Goal: Transaction & Acquisition: Purchase product/service

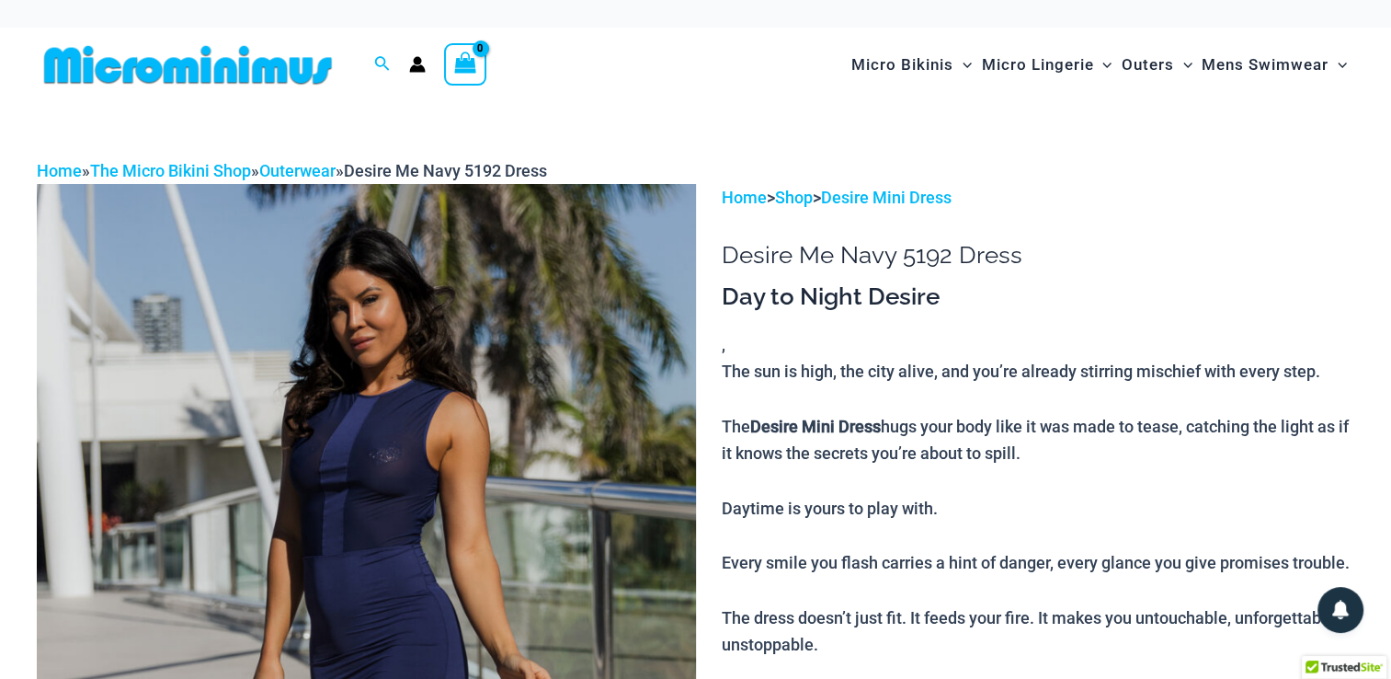
click at [424, 448] on img at bounding box center [366, 678] width 659 height 988
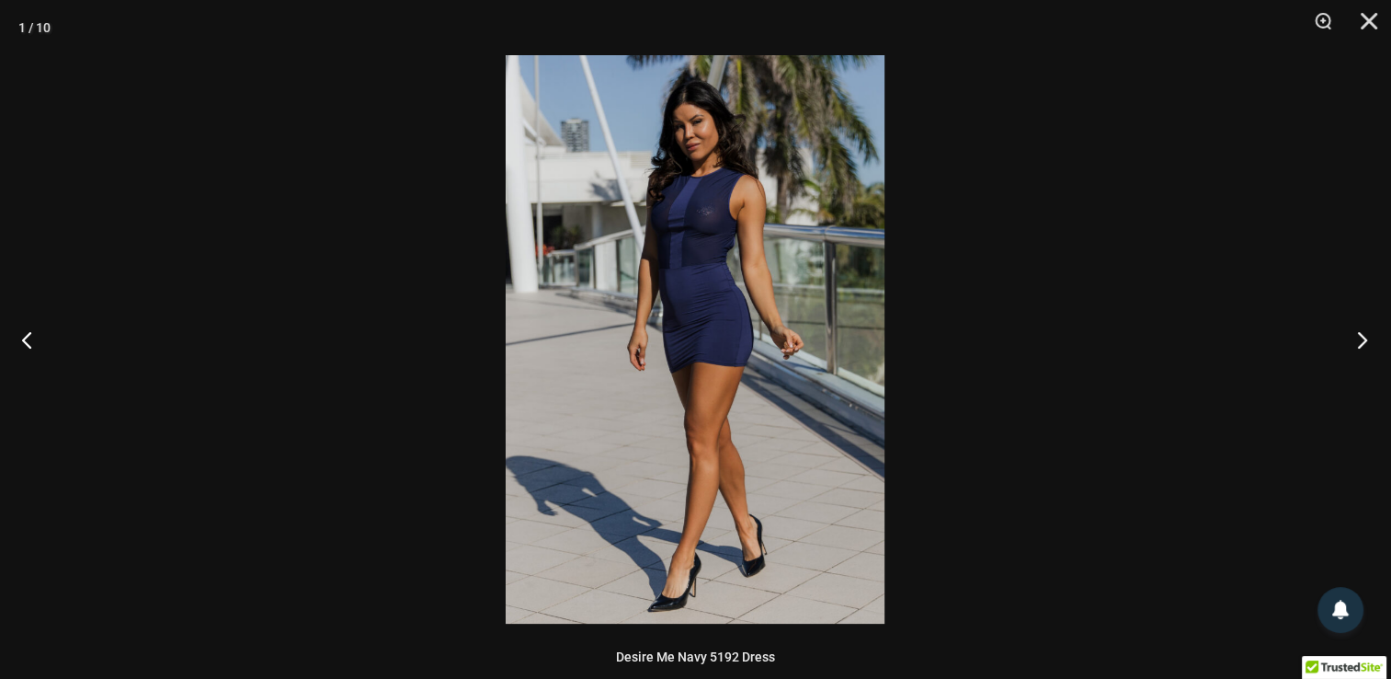
click at [1358, 338] on button "Next" at bounding box center [1356, 339] width 69 height 92
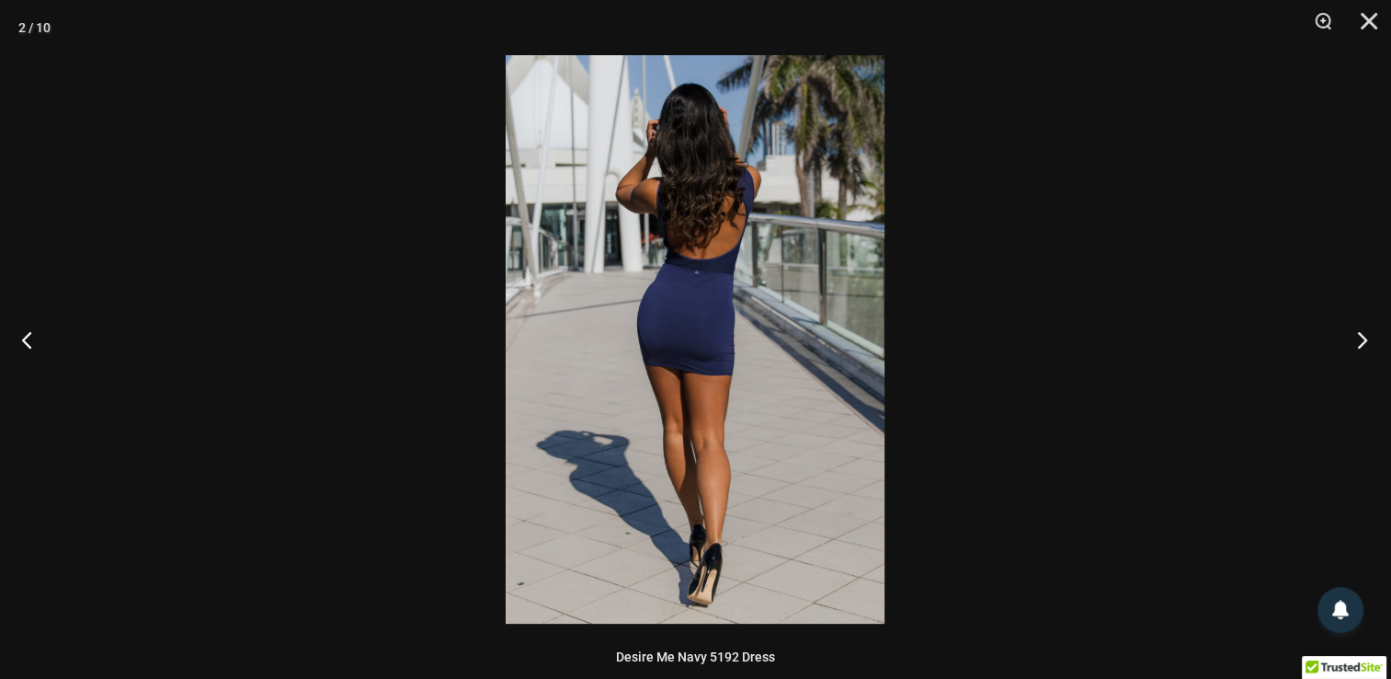
click at [1358, 338] on button "Next" at bounding box center [1356, 339] width 69 height 92
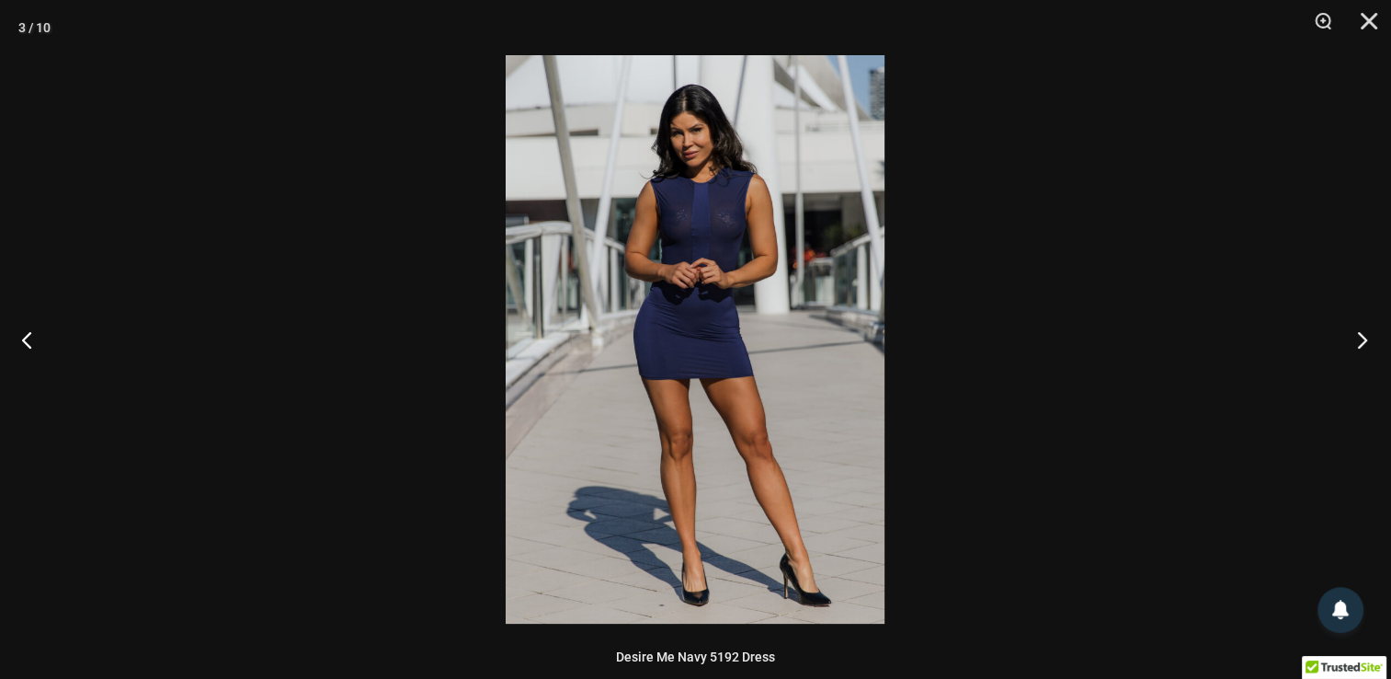
click at [1358, 338] on button "Next" at bounding box center [1356, 339] width 69 height 92
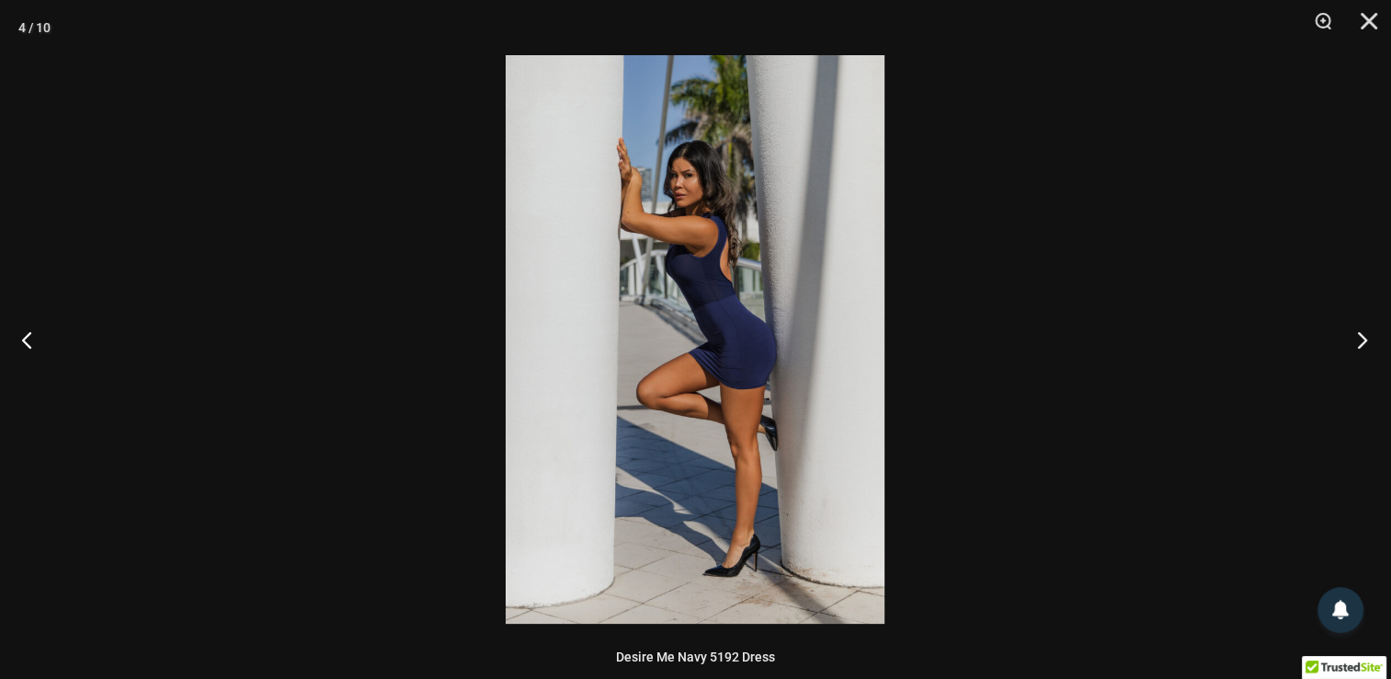
click at [1358, 338] on button "Next" at bounding box center [1356, 339] width 69 height 92
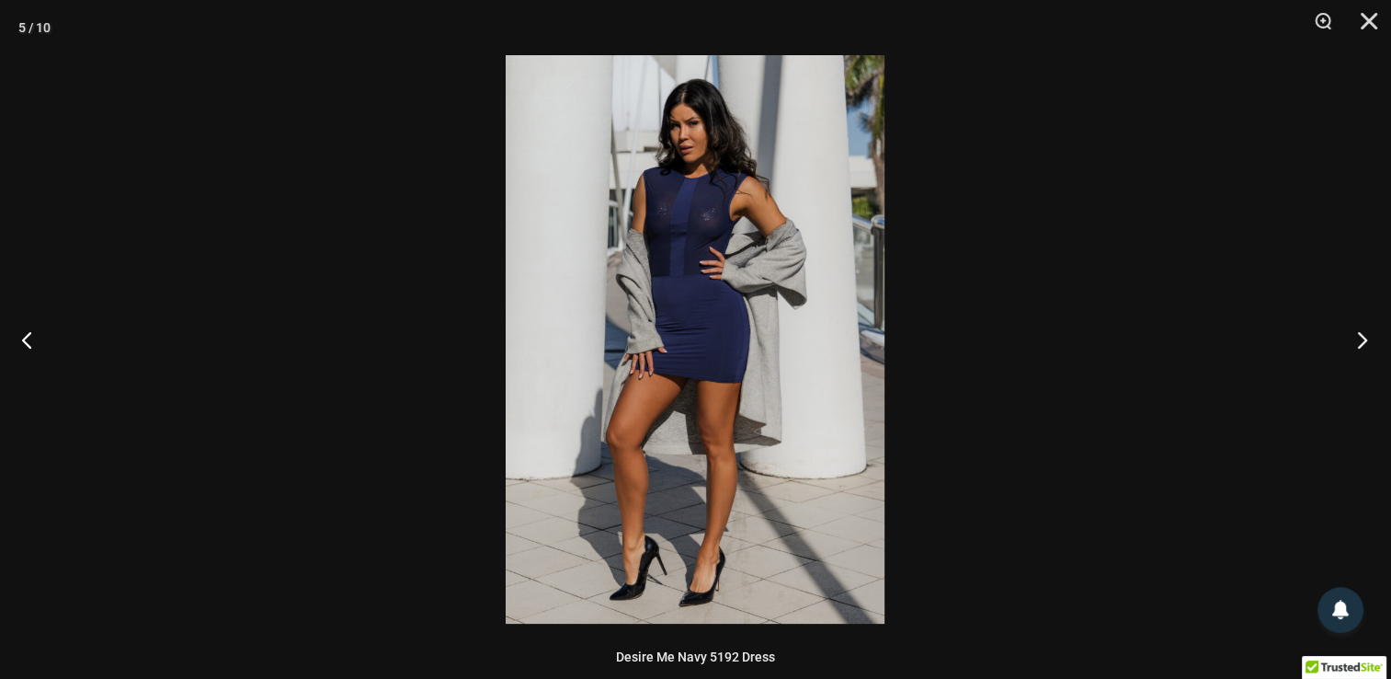
click at [1358, 338] on button "Next" at bounding box center [1356, 339] width 69 height 92
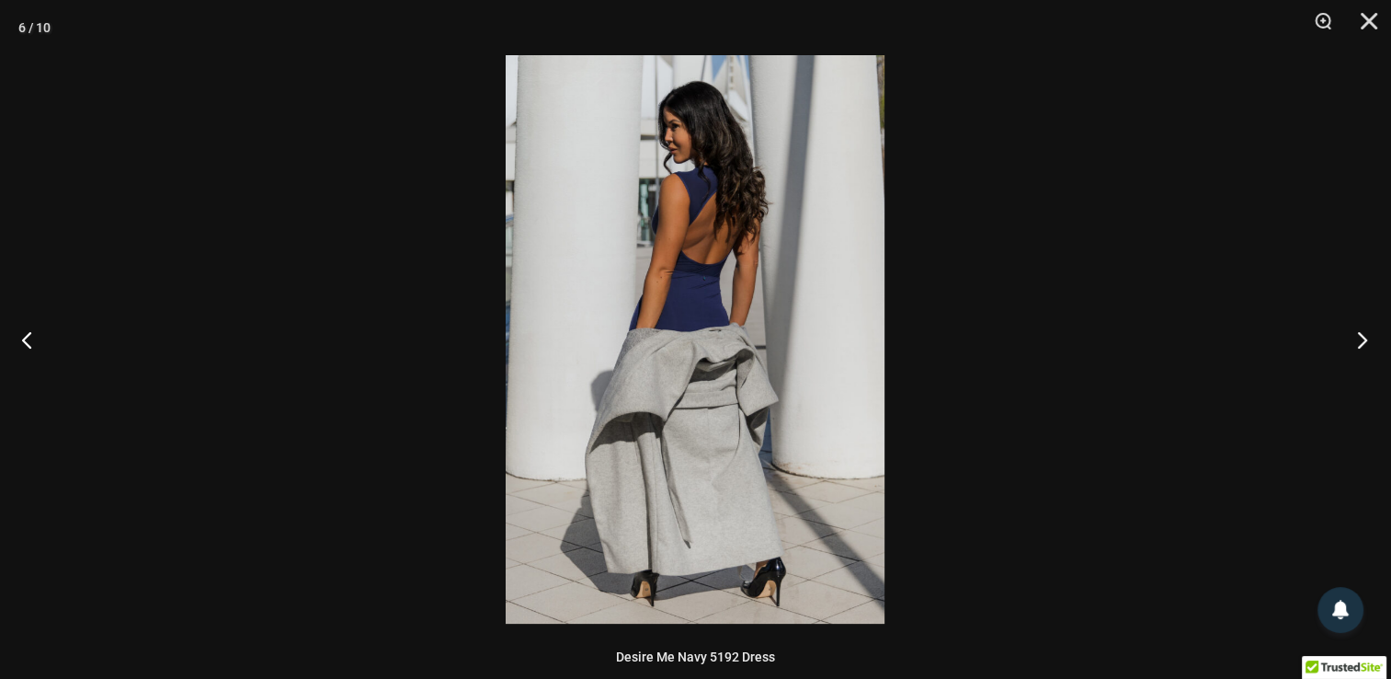
click at [1358, 338] on button "Next" at bounding box center [1356, 339] width 69 height 92
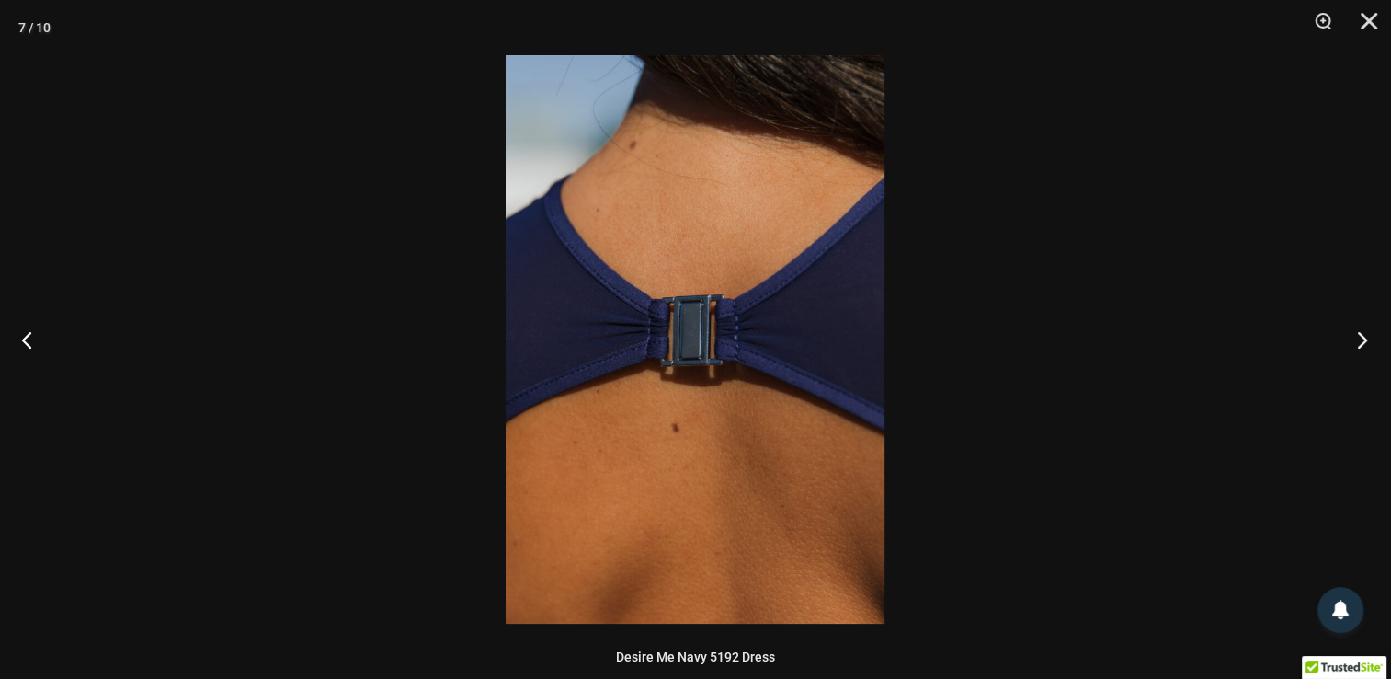
click at [1358, 338] on button "Next" at bounding box center [1356, 339] width 69 height 92
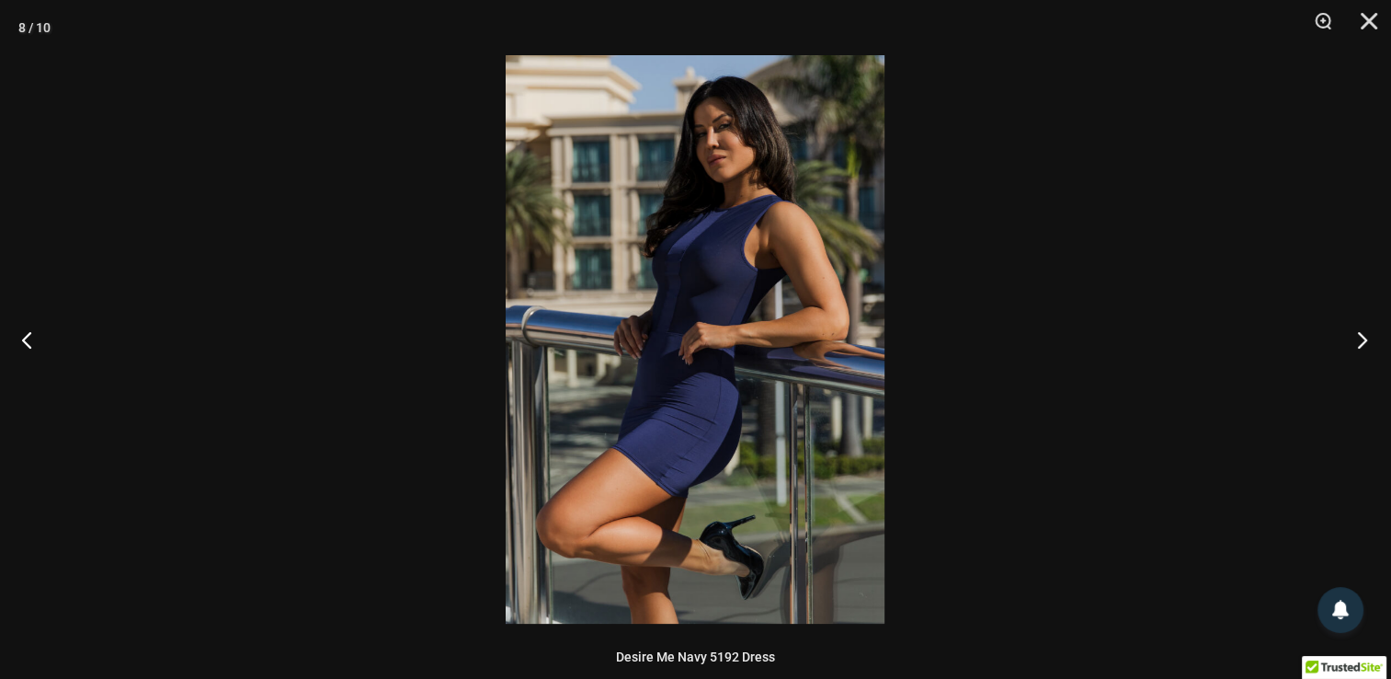
click at [1363, 333] on button "Next" at bounding box center [1356, 339] width 69 height 92
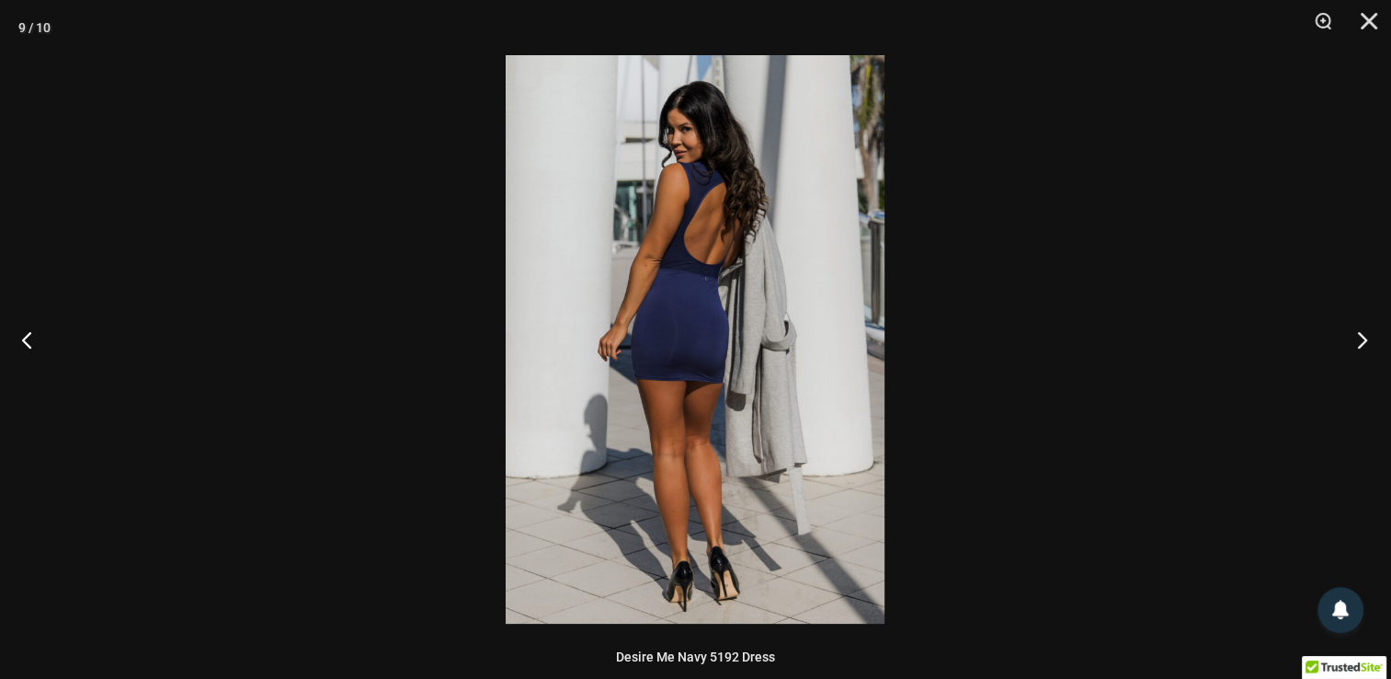
click at [1362, 338] on button "Next" at bounding box center [1356, 339] width 69 height 92
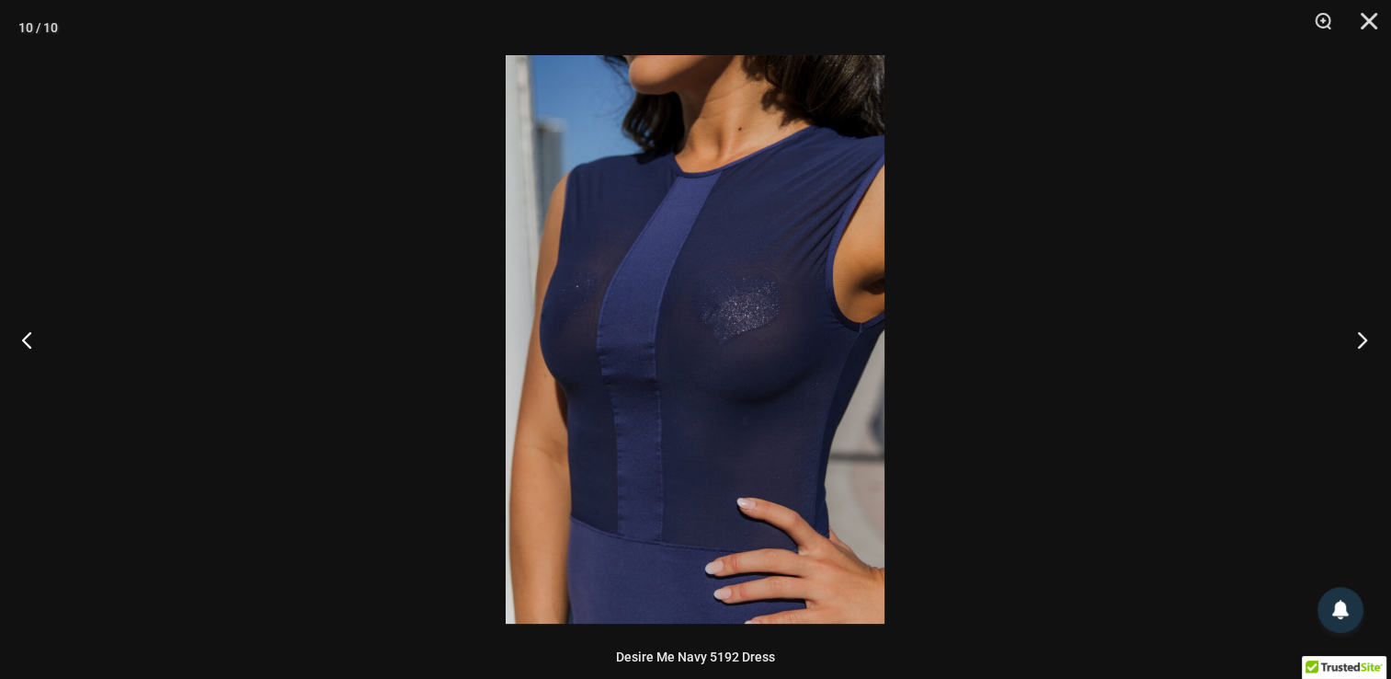
click at [1362, 339] on button "Next" at bounding box center [1356, 339] width 69 height 92
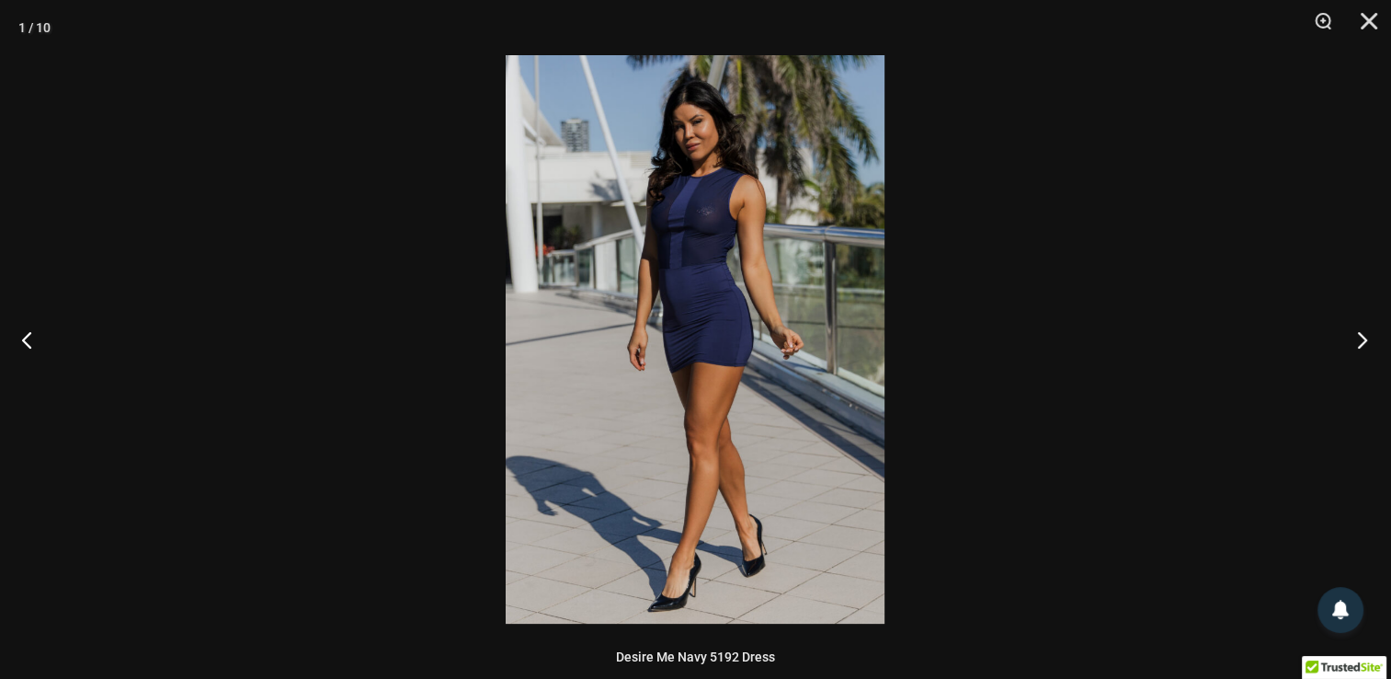
click at [1362, 339] on button "Next" at bounding box center [1356, 339] width 69 height 92
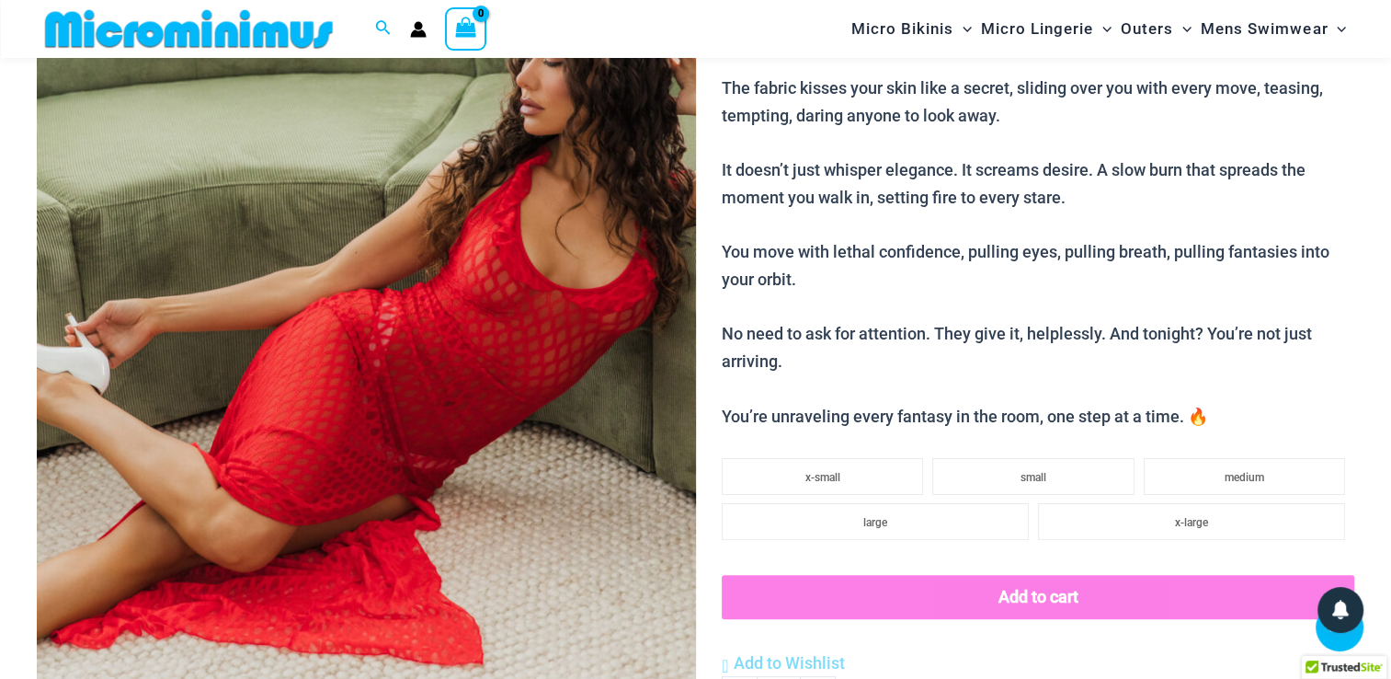
scroll to position [351, 0]
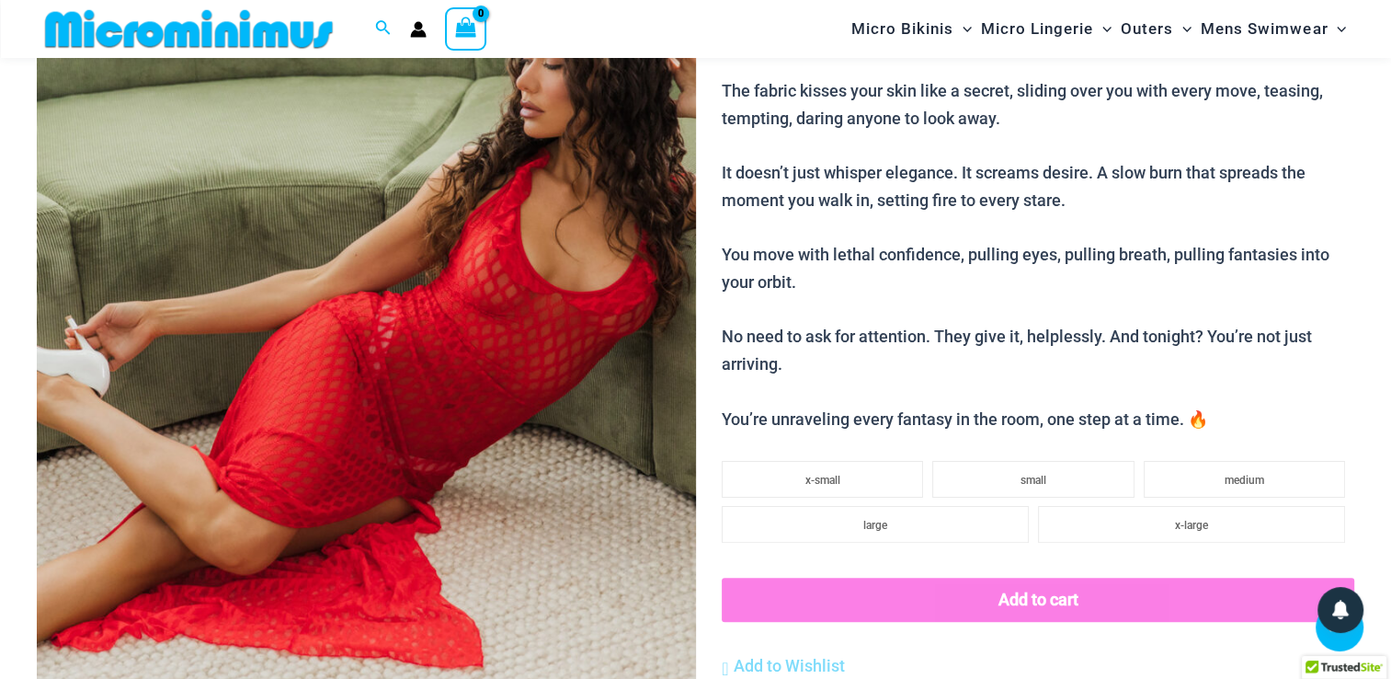
click at [430, 303] on img at bounding box center [366, 310] width 659 height 988
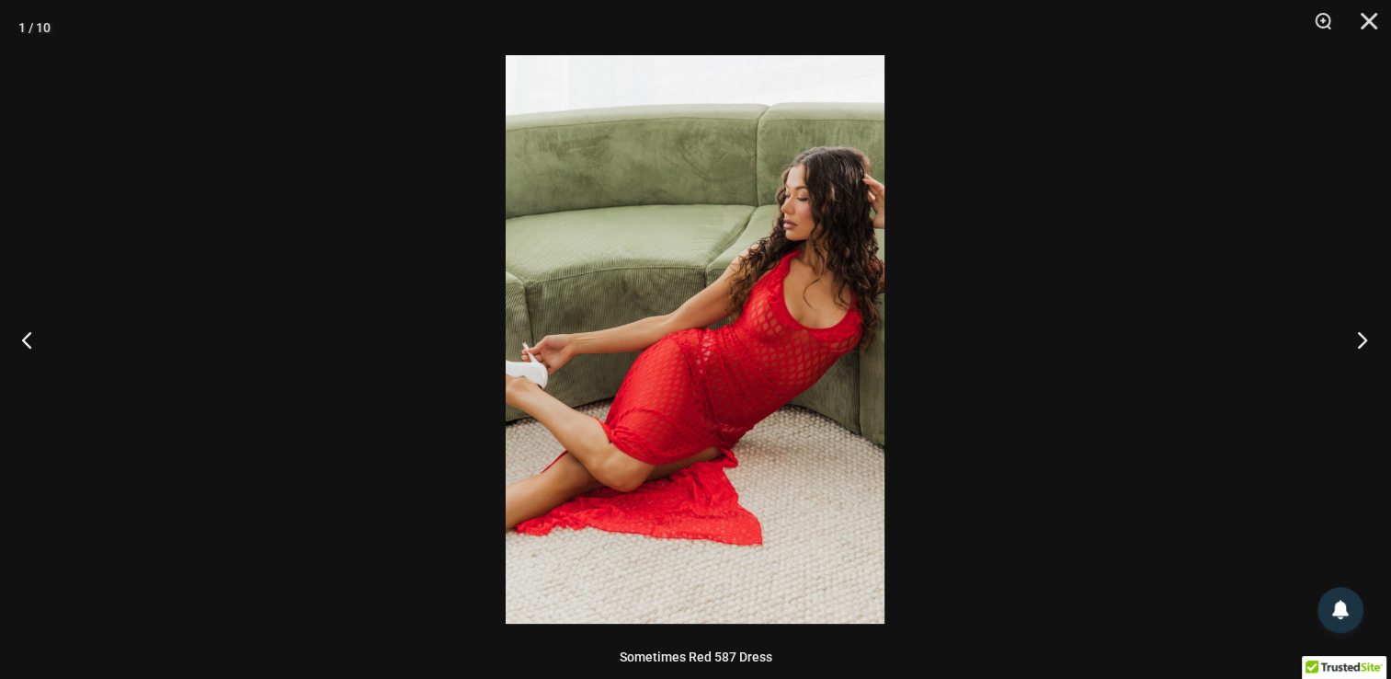
click at [1352, 335] on button "Next" at bounding box center [1356, 339] width 69 height 92
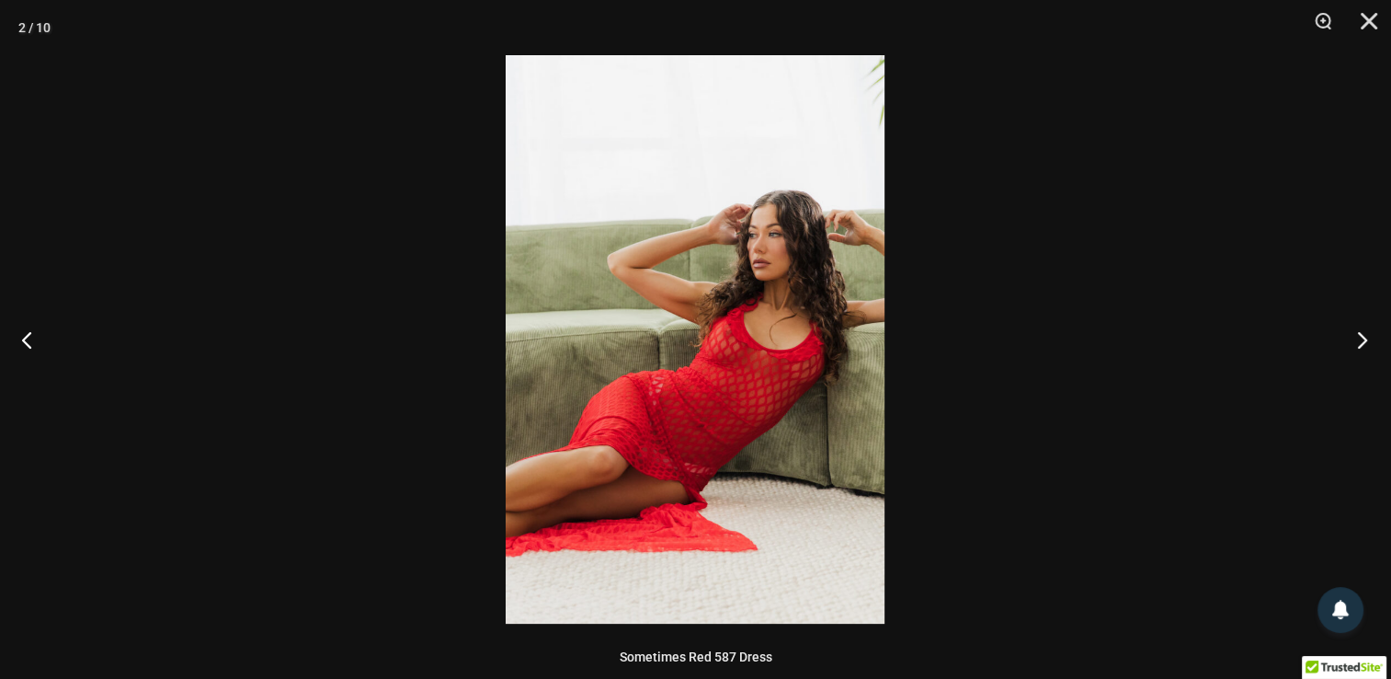
click at [1353, 335] on button "Next" at bounding box center [1356, 339] width 69 height 92
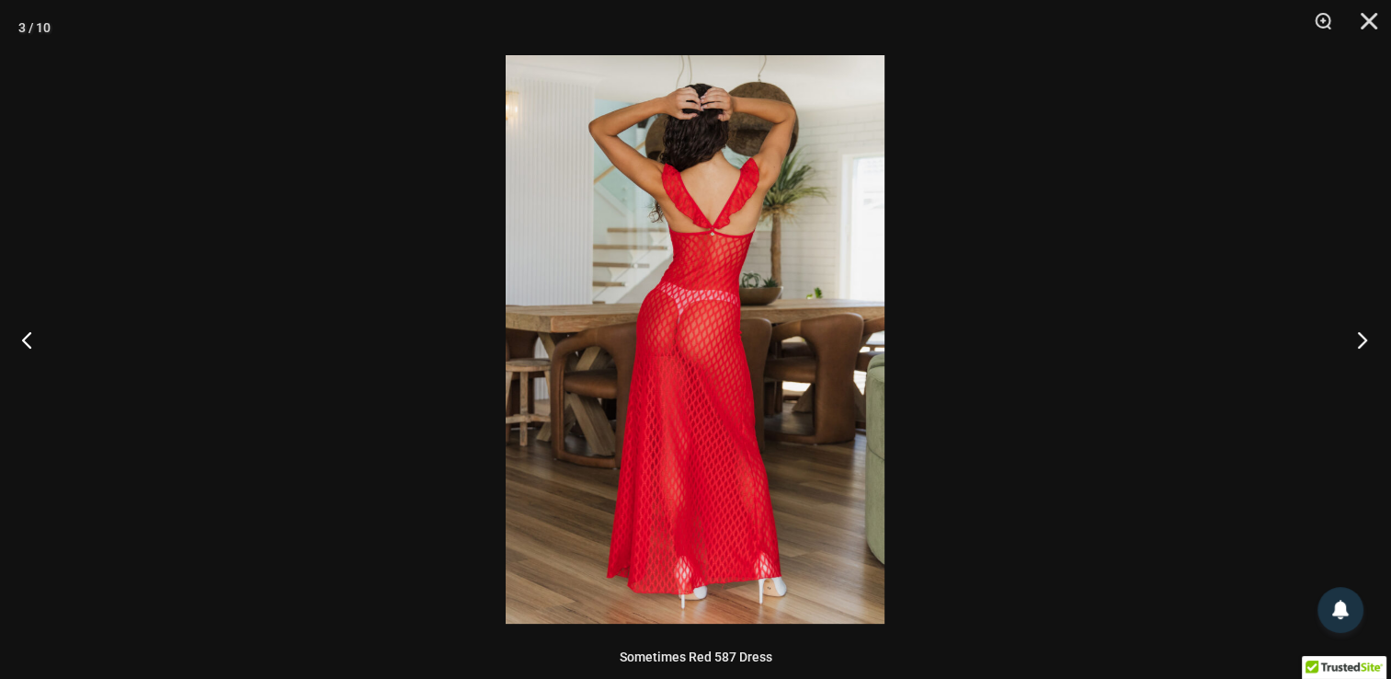
click at [1367, 337] on button "Next" at bounding box center [1356, 339] width 69 height 92
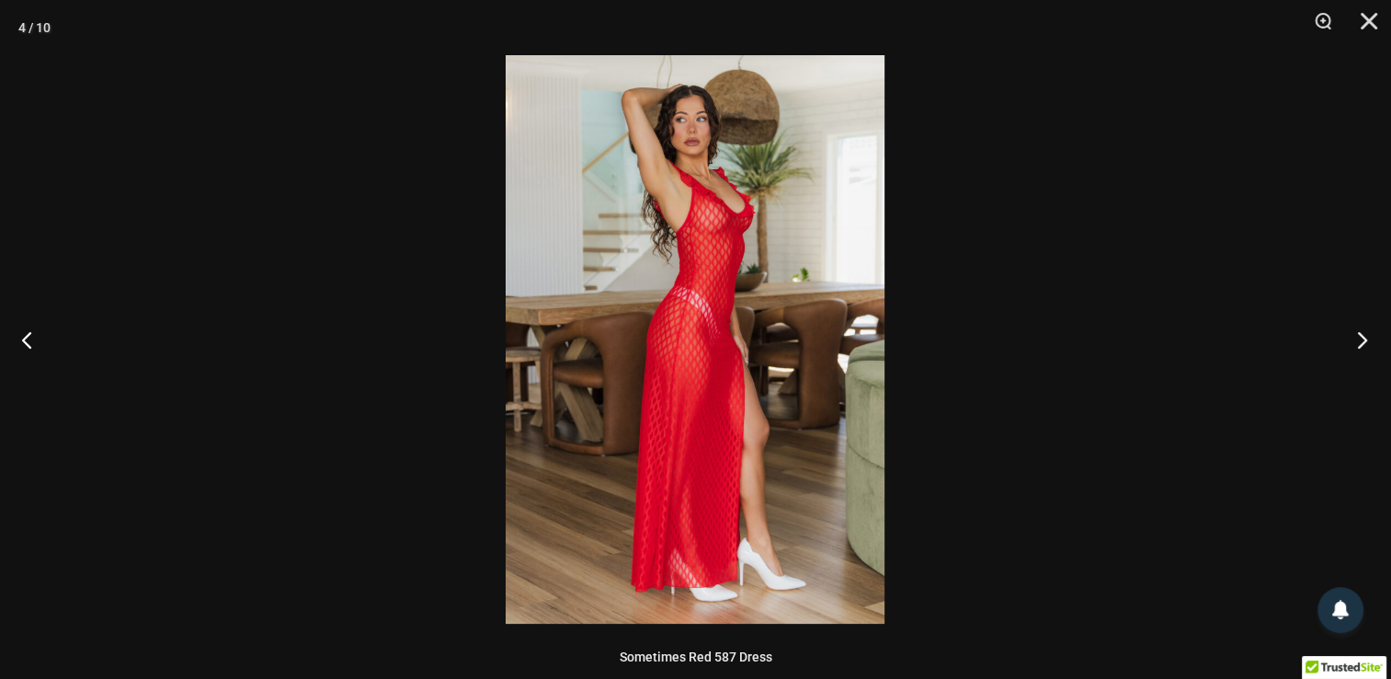
click at [1368, 340] on button "Next" at bounding box center [1356, 339] width 69 height 92
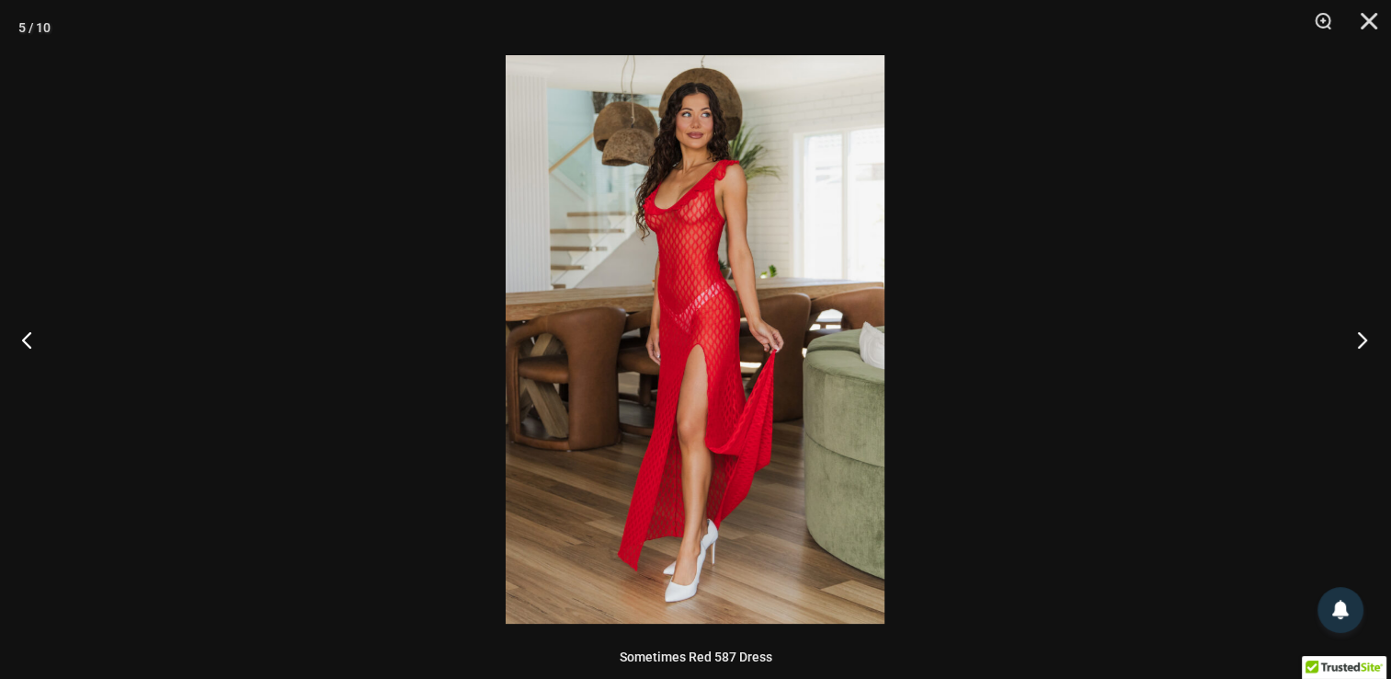
click at [1363, 341] on button "Next" at bounding box center [1356, 339] width 69 height 92
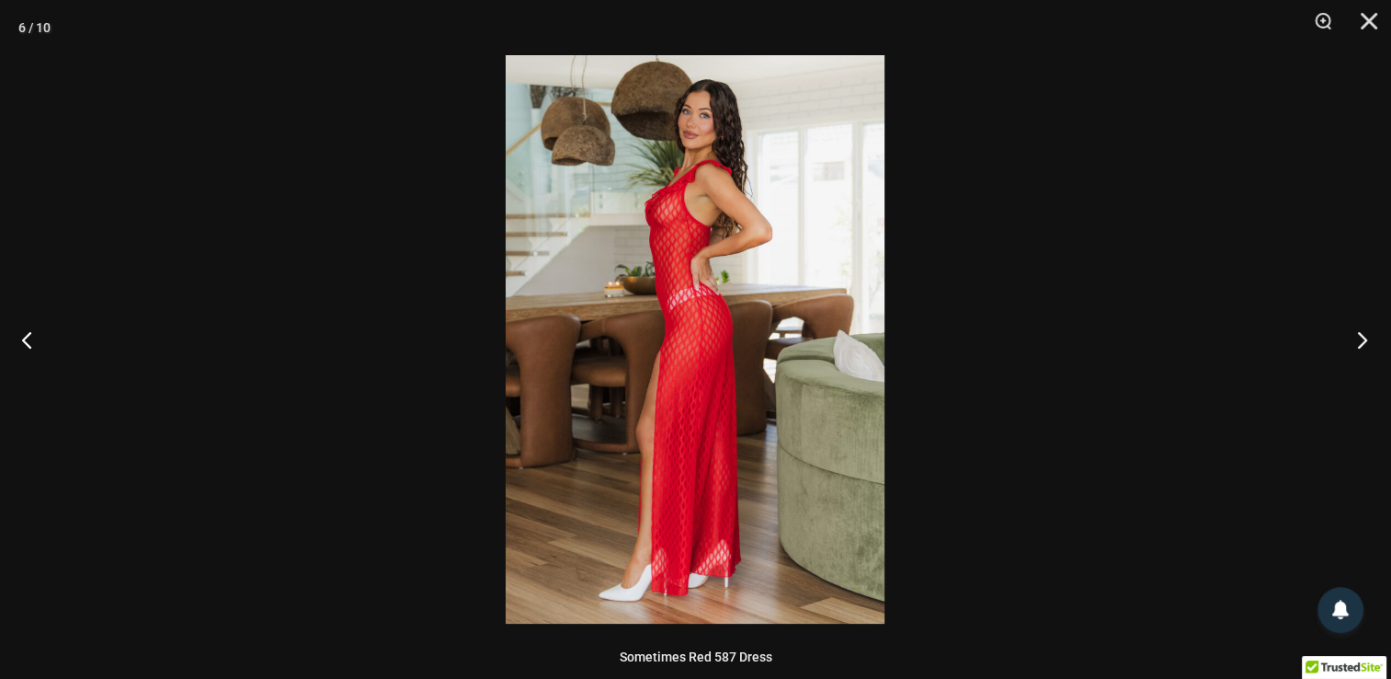
click at [1366, 333] on button "Next" at bounding box center [1356, 339] width 69 height 92
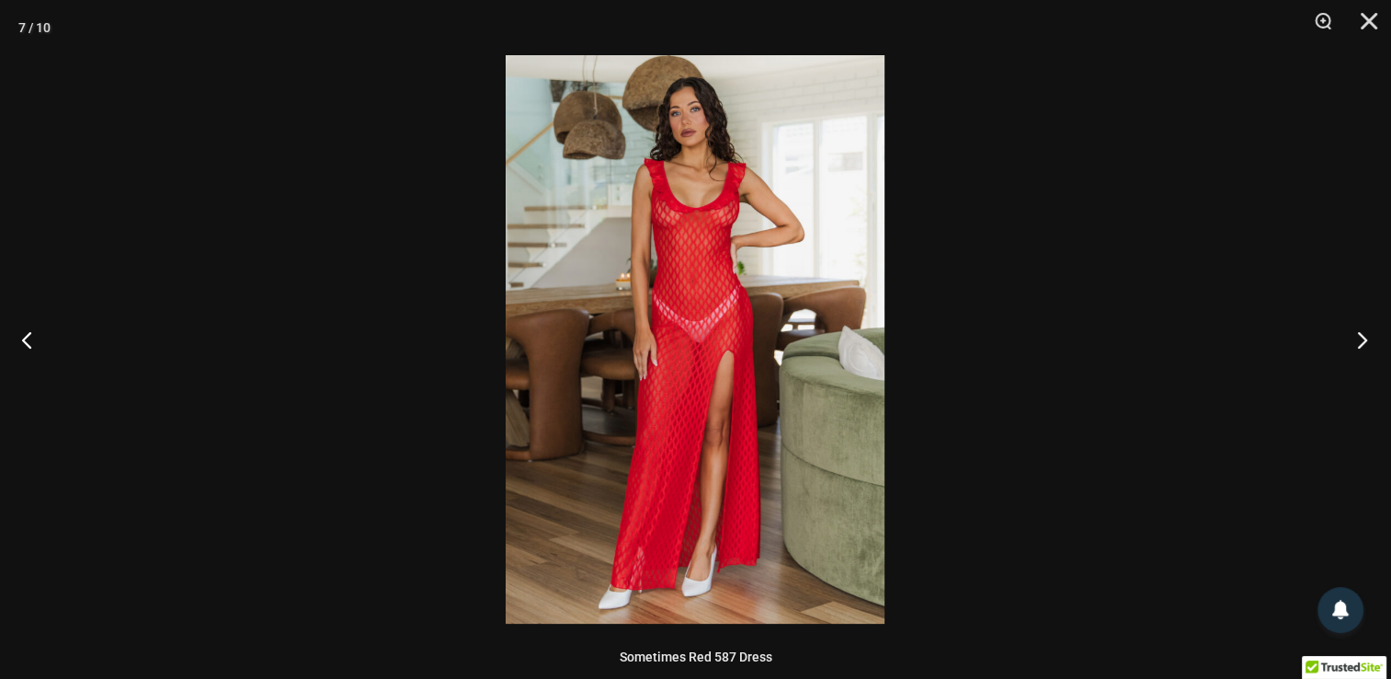
click at [1363, 340] on button "Next" at bounding box center [1356, 339] width 69 height 92
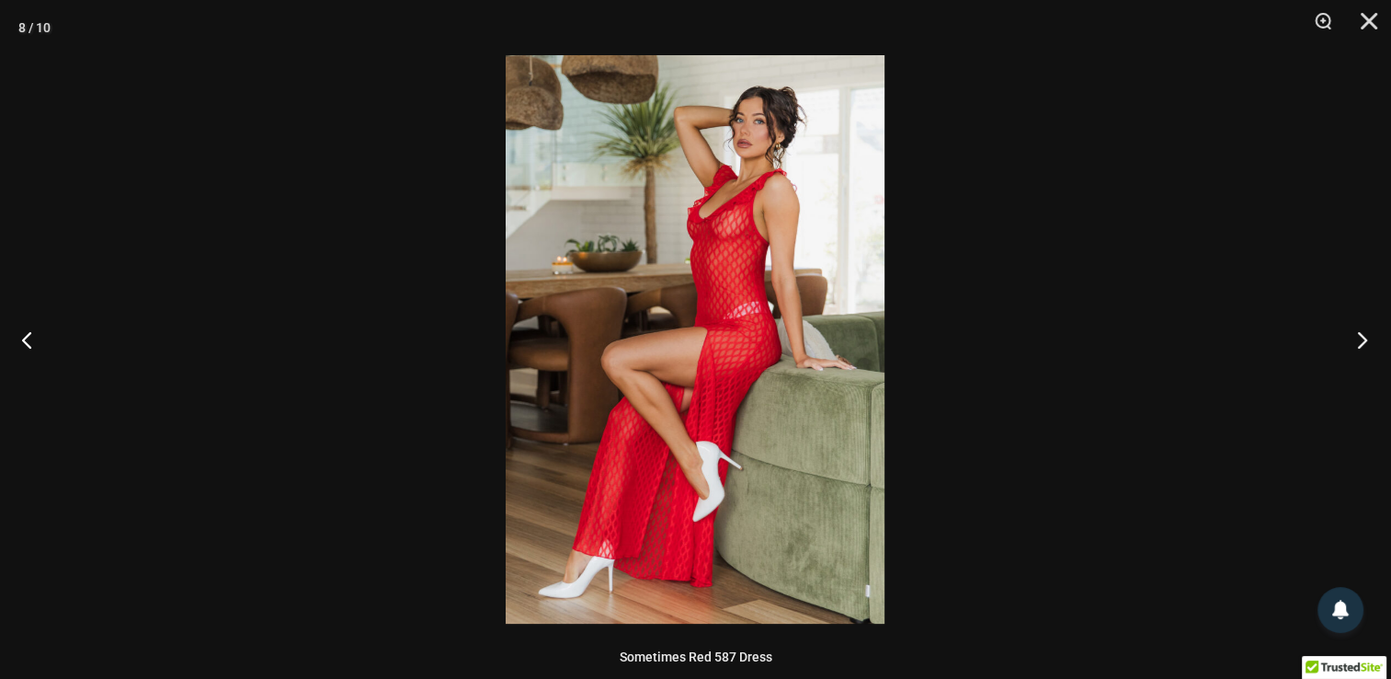
click at [1368, 341] on button "Next" at bounding box center [1356, 339] width 69 height 92
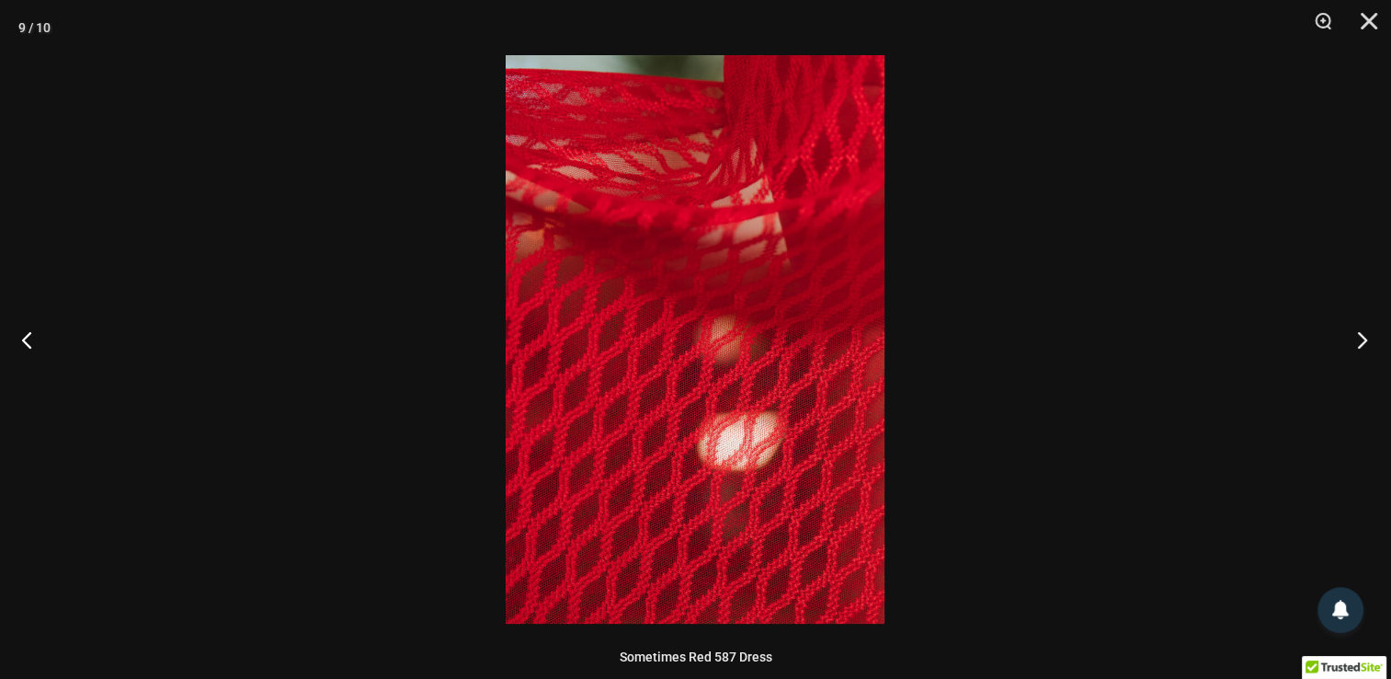
click at [1368, 341] on button "Next" at bounding box center [1356, 339] width 69 height 92
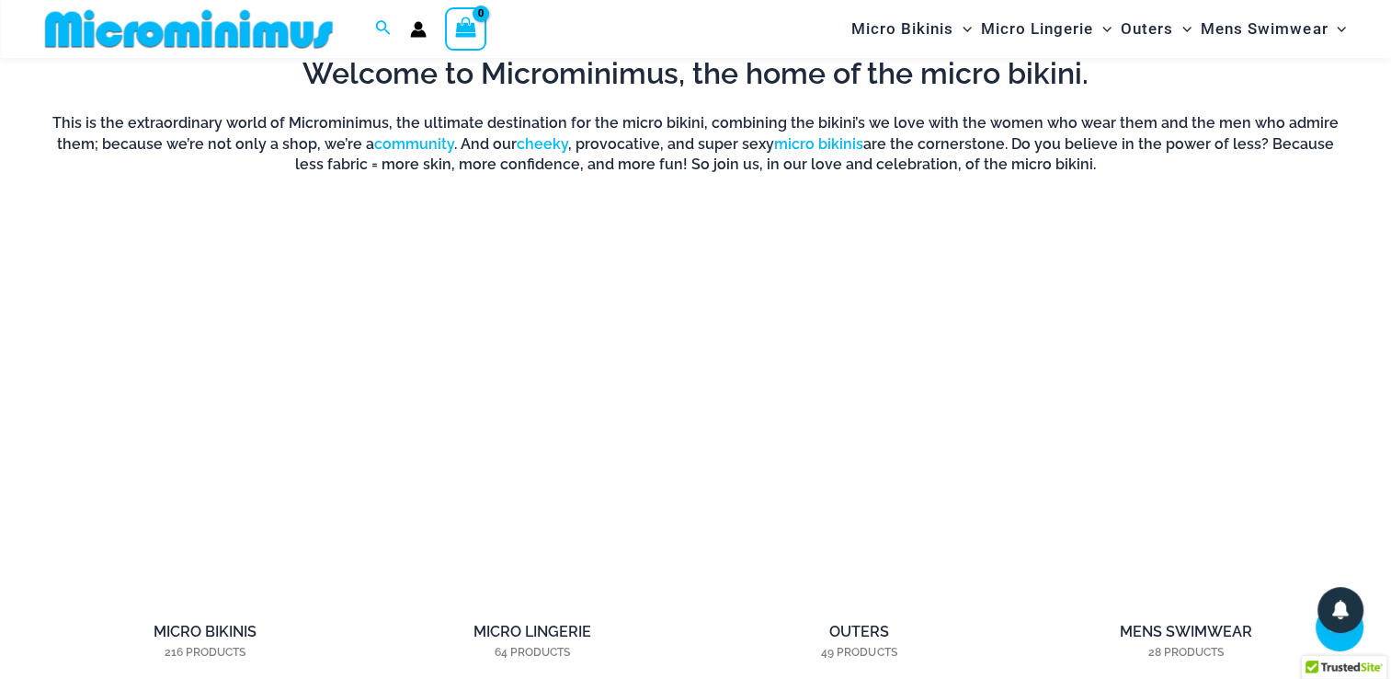
scroll to position [1272, 0]
